Goal: Task Accomplishment & Management: Manage account settings

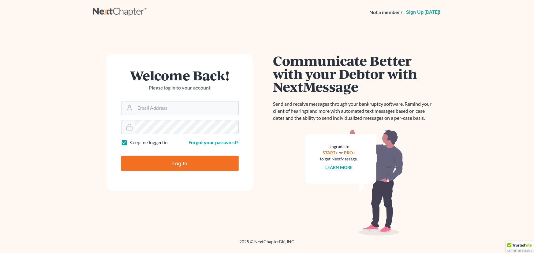
type input "[PERSON_NAME][EMAIL_ADDRESS][DOMAIN_NAME]"
click at [177, 162] on input "Log In" at bounding box center [179, 163] width 117 height 15
type input "Thinking..."
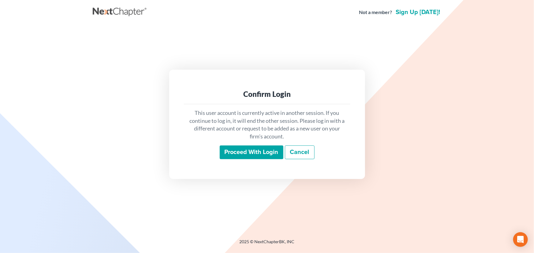
click at [221, 154] on input "Proceed with login" at bounding box center [252, 153] width 64 height 14
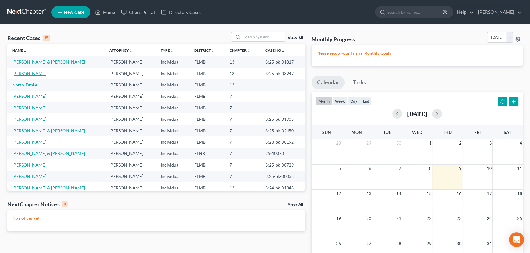
click at [39, 73] on link "[PERSON_NAME]" at bounding box center [29, 73] width 34 height 5
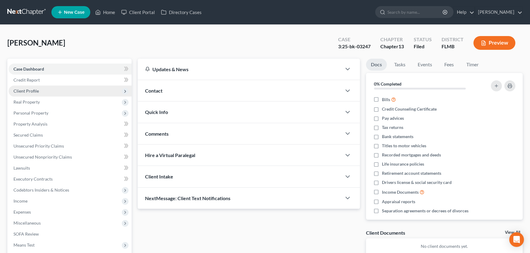
click at [45, 91] on span "Client Profile" at bounding box center [70, 91] width 123 height 11
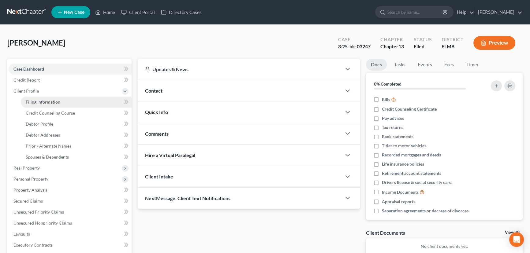
click at [51, 104] on link "Filing Information" at bounding box center [76, 102] width 111 height 11
select select "1"
select select "0"
select select "3"
select select "15"
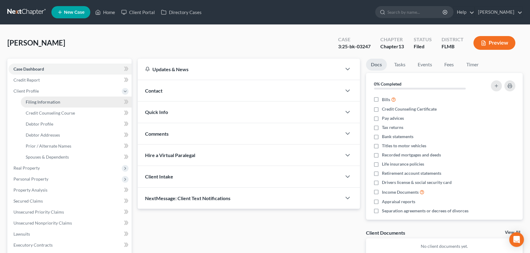
select select "9"
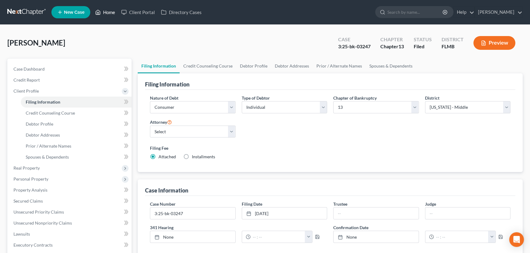
click at [115, 12] on link "Home" at bounding box center [105, 12] width 26 height 11
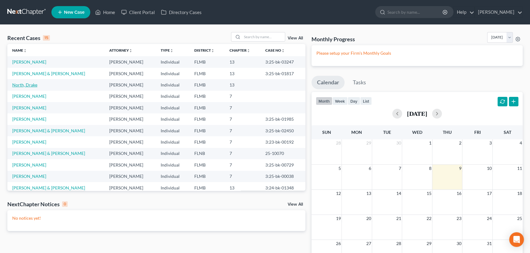
click at [24, 84] on link "North, Drake" at bounding box center [24, 84] width 25 height 5
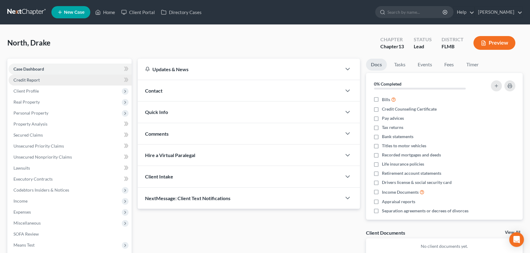
click at [42, 80] on link "Credit Report" at bounding box center [70, 80] width 123 height 11
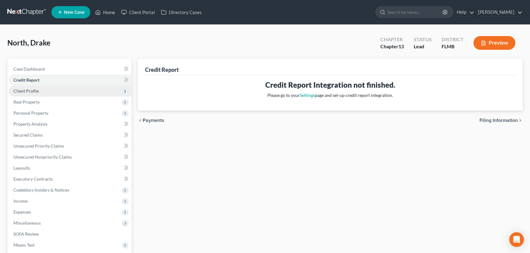
click at [43, 92] on span "Client Profile" at bounding box center [70, 91] width 123 height 11
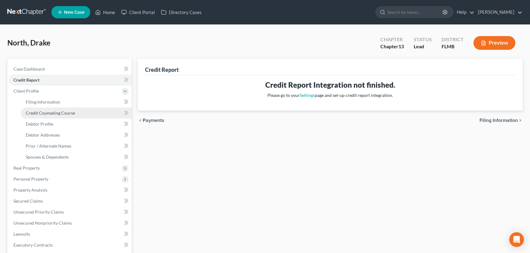
click at [46, 114] on span "Credit Counseling Course" at bounding box center [50, 112] width 49 height 5
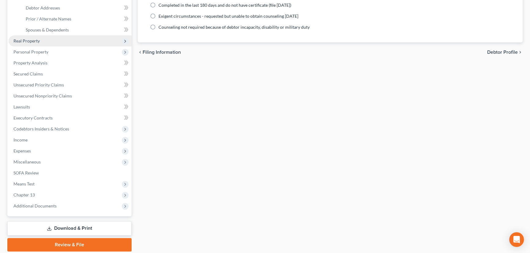
scroll to position [111, 0]
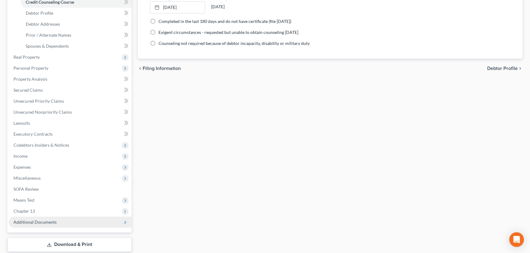
click at [61, 220] on span "Additional Documents" at bounding box center [70, 222] width 123 height 11
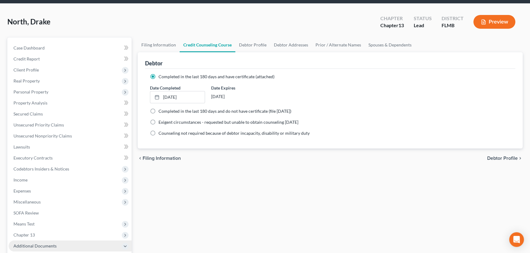
scroll to position [0, 0]
